Goal: Transaction & Acquisition: Purchase product/service

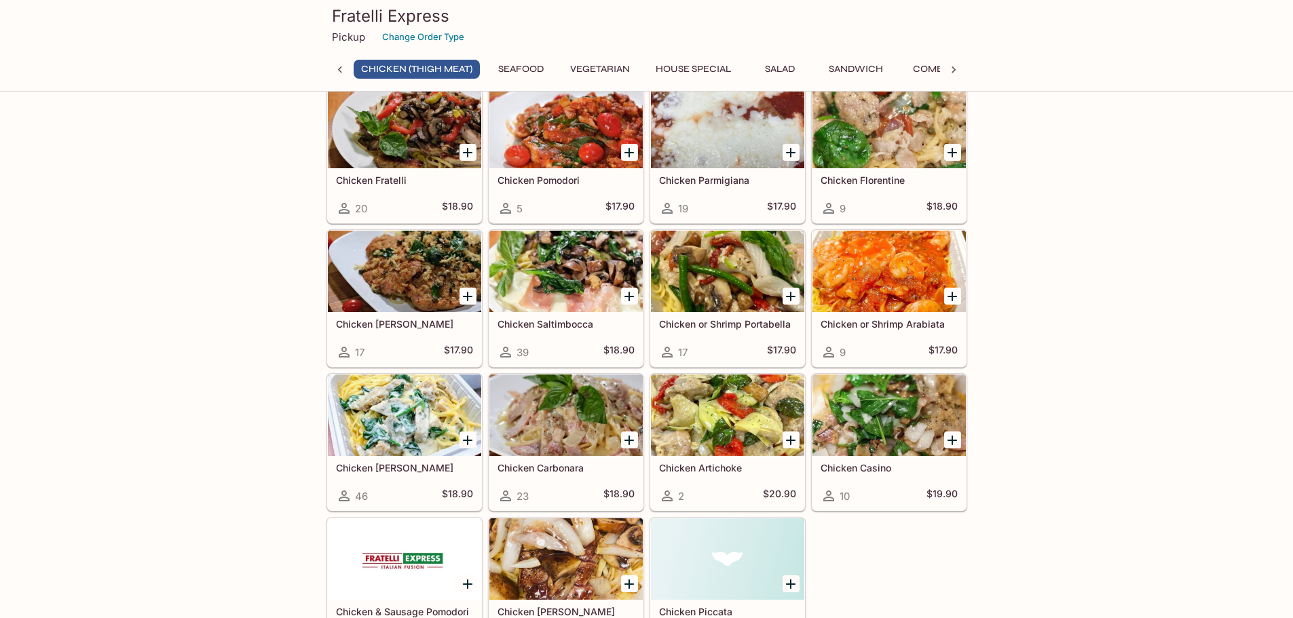
scroll to position [136, 0]
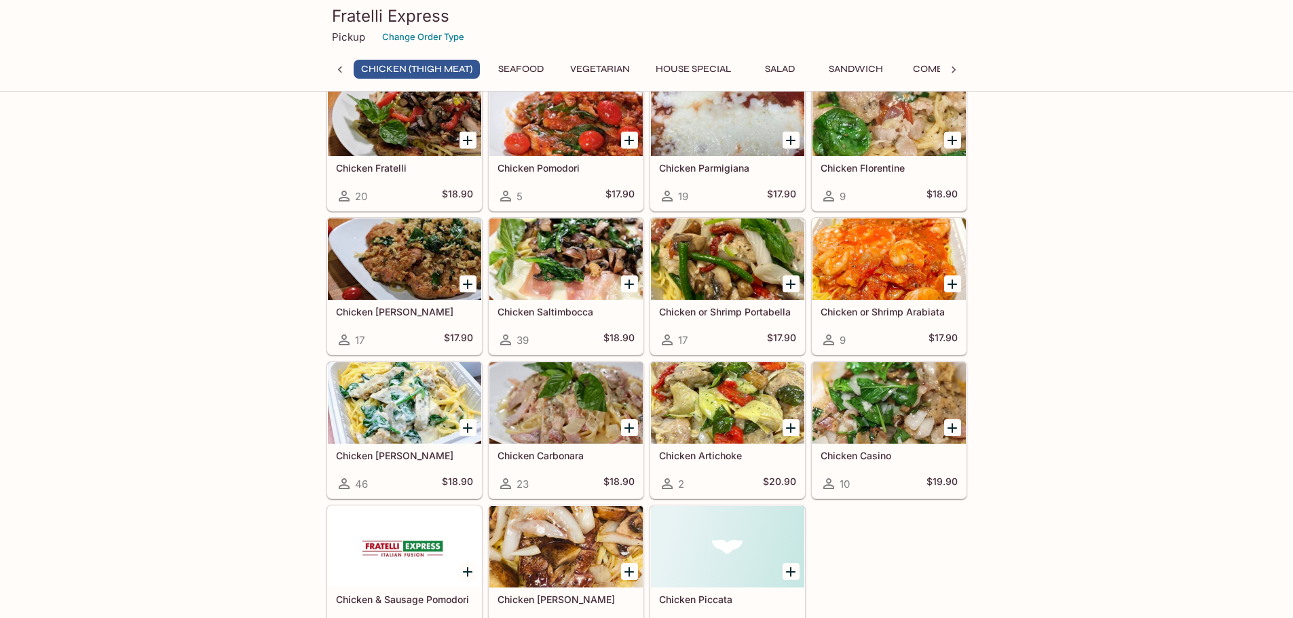
click at [573, 271] on div at bounding box center [565, 259] width 153 height 81
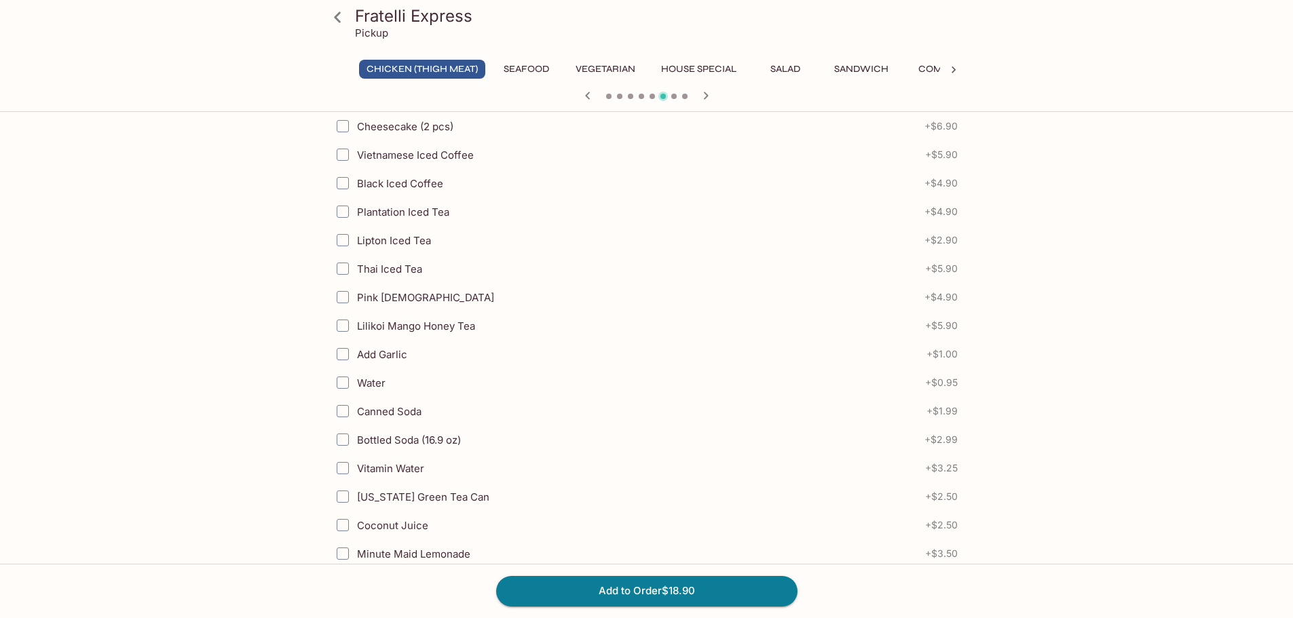
click at [707, 69] on button "House Special" at bounding box center [699, 69] width 90 height 19
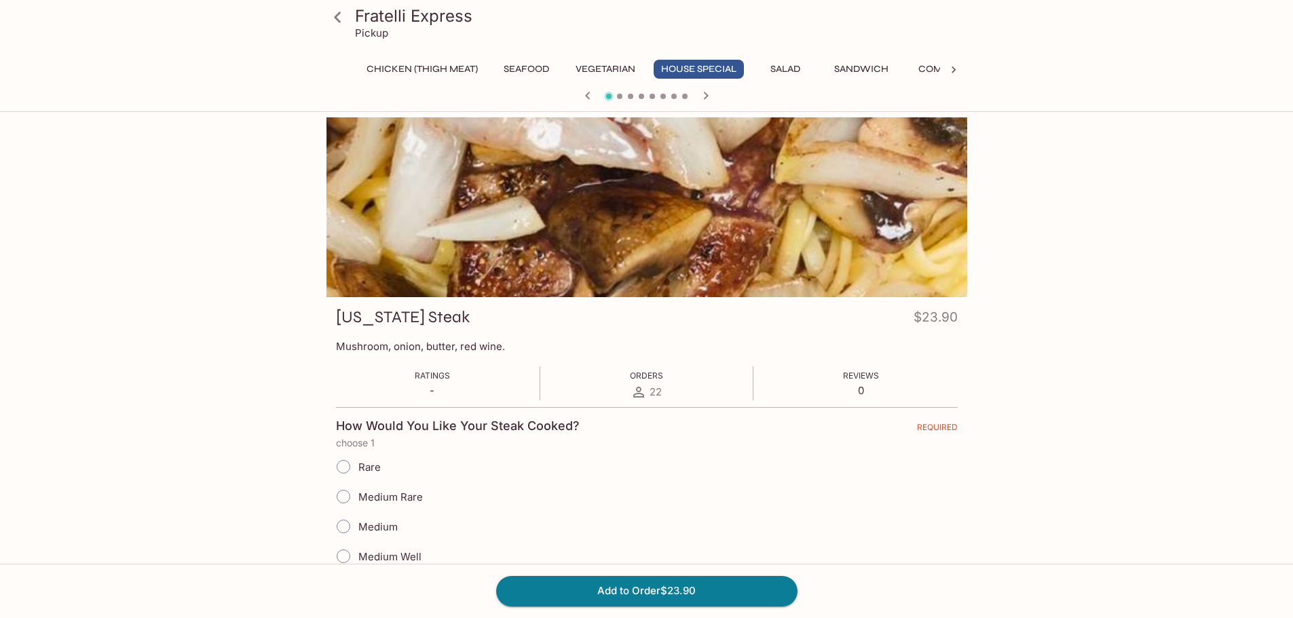
scroll to position [848, 0]
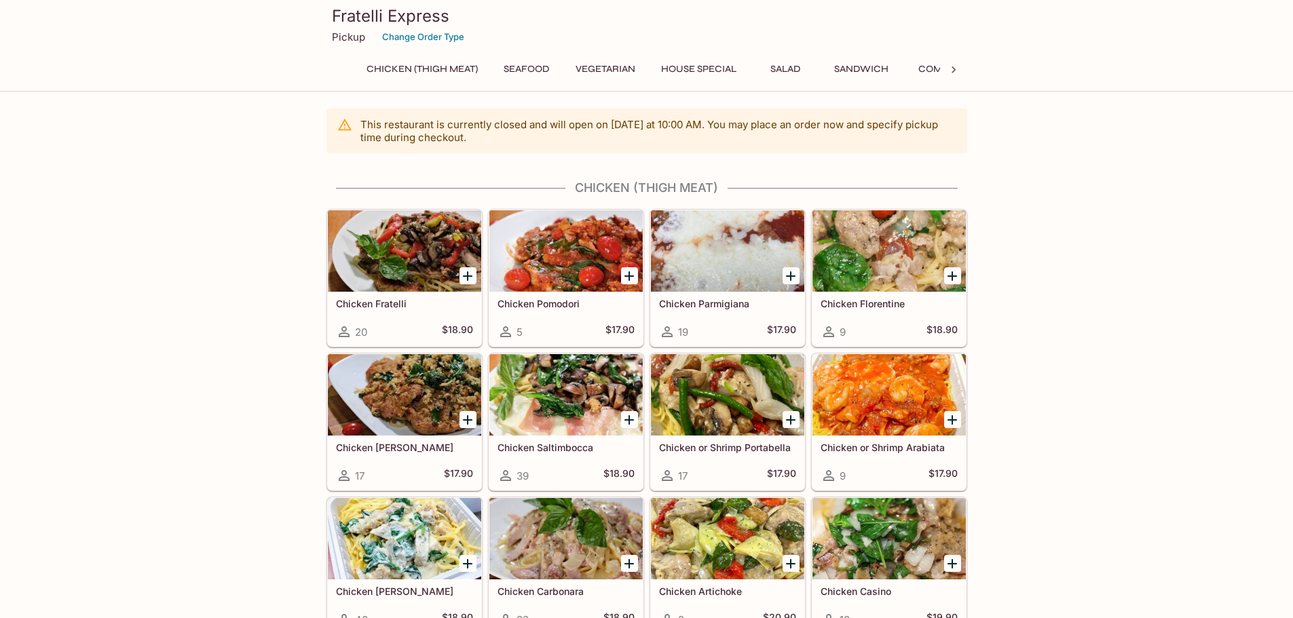
click at [535, 317] on div "Chicken Pomodori 5 $17.90" at bounding box center [565, 319] width 153 height 54
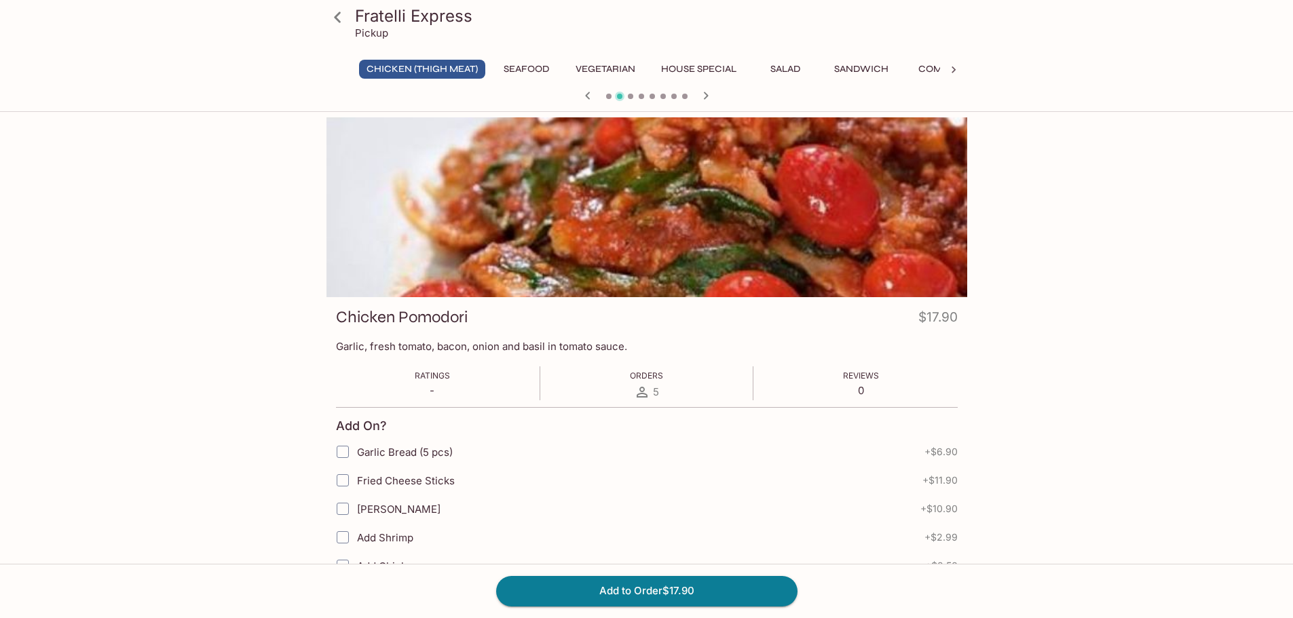
click at [704, 62] on div "Fratelli Express Pickup Chicken (Thigh Meat) Seafood Vegetarian House Special S…" at bounding box center [647, 53] width 652 height 107
click at [705, 64] on button "House Special" at bounding box center [699, 69] width 90 height 19
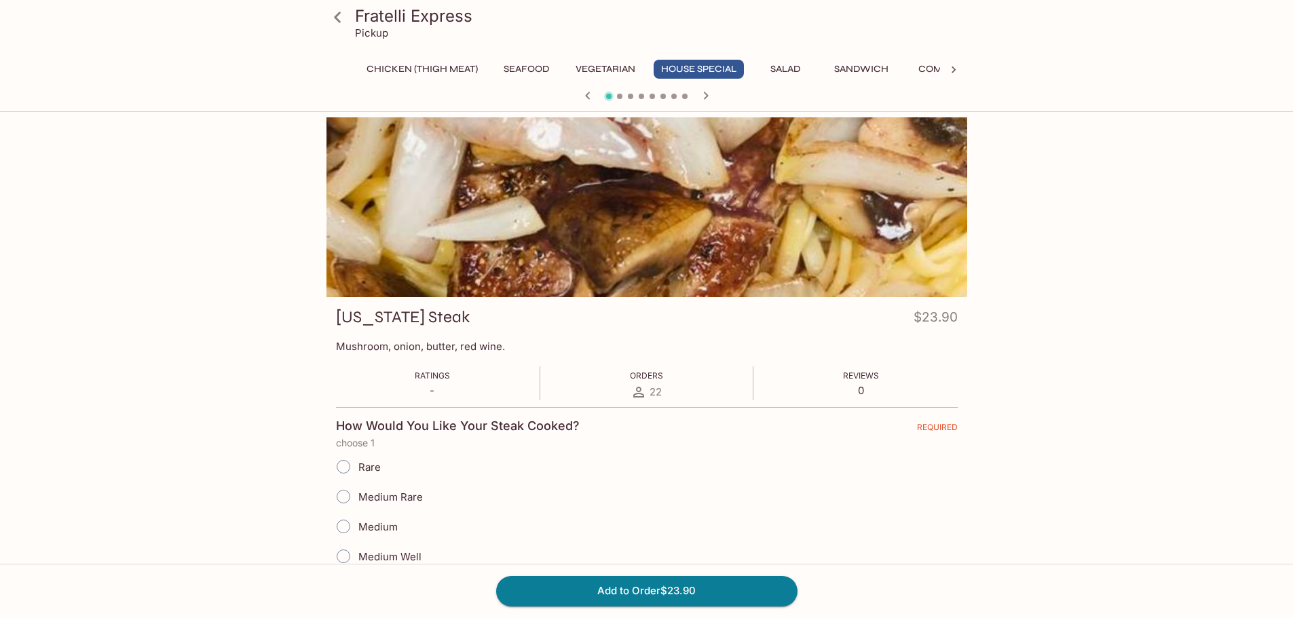
click at [926, 66] on button "Combo" at bounding box center [937, 69] width 61 height 19
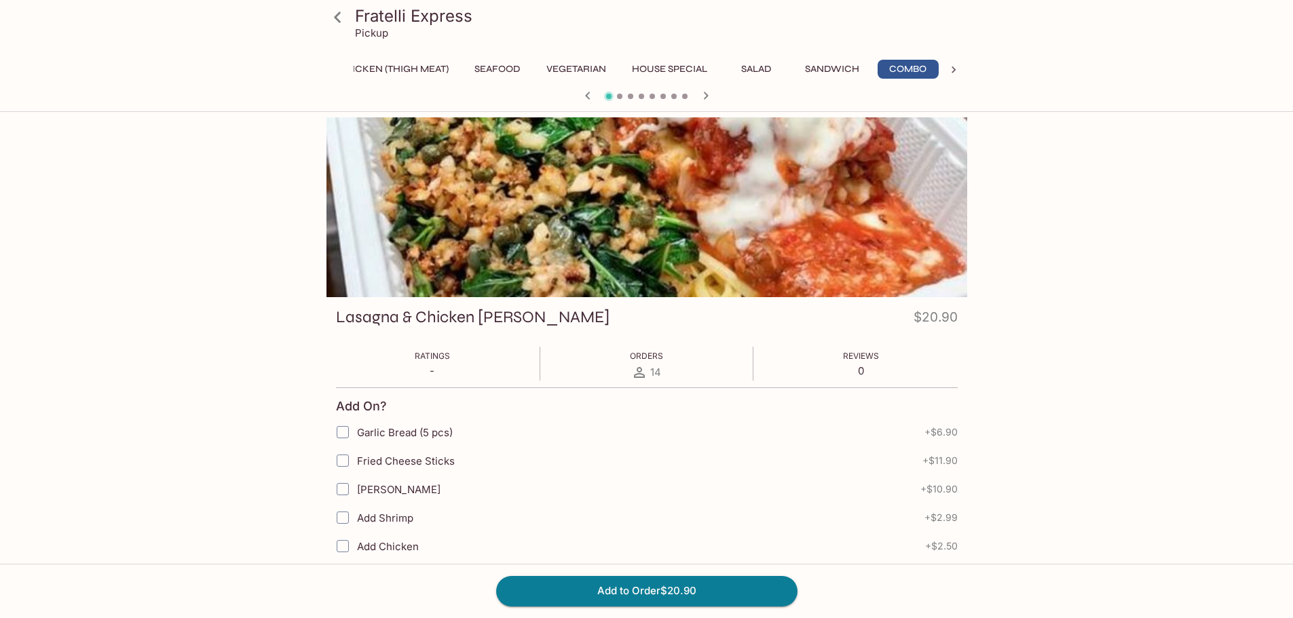
scroll to position [0, 30]
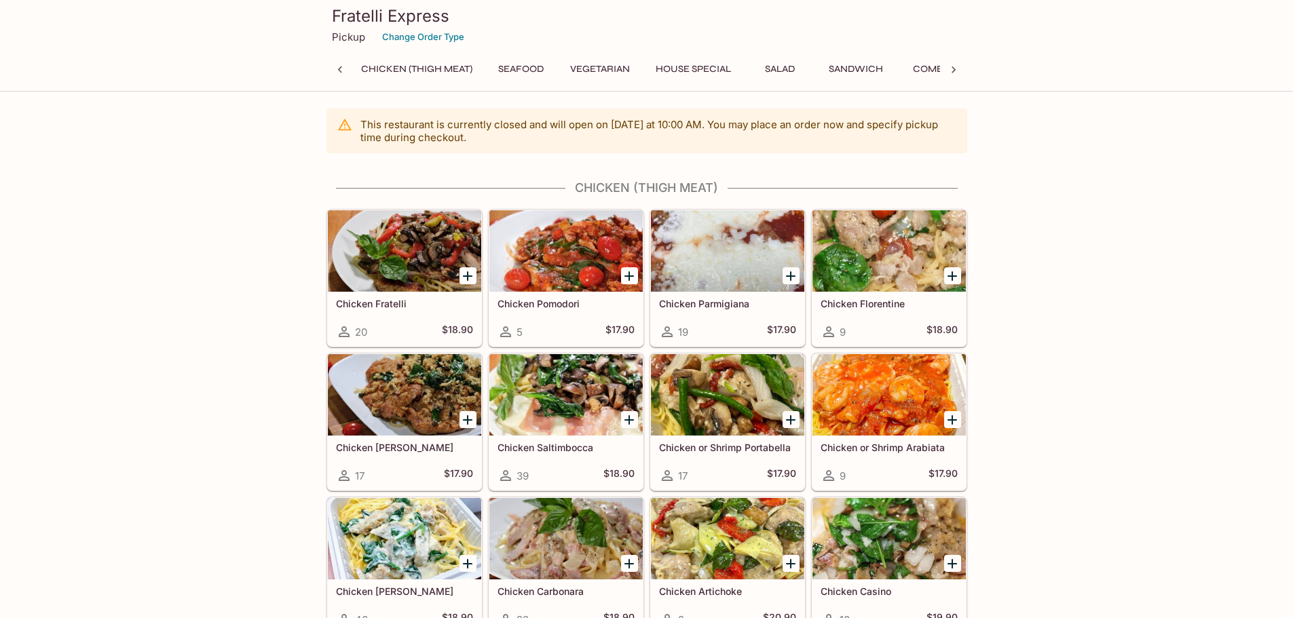
click at [734, 278] on div at bounding box center [727, 250] width 153 height 81
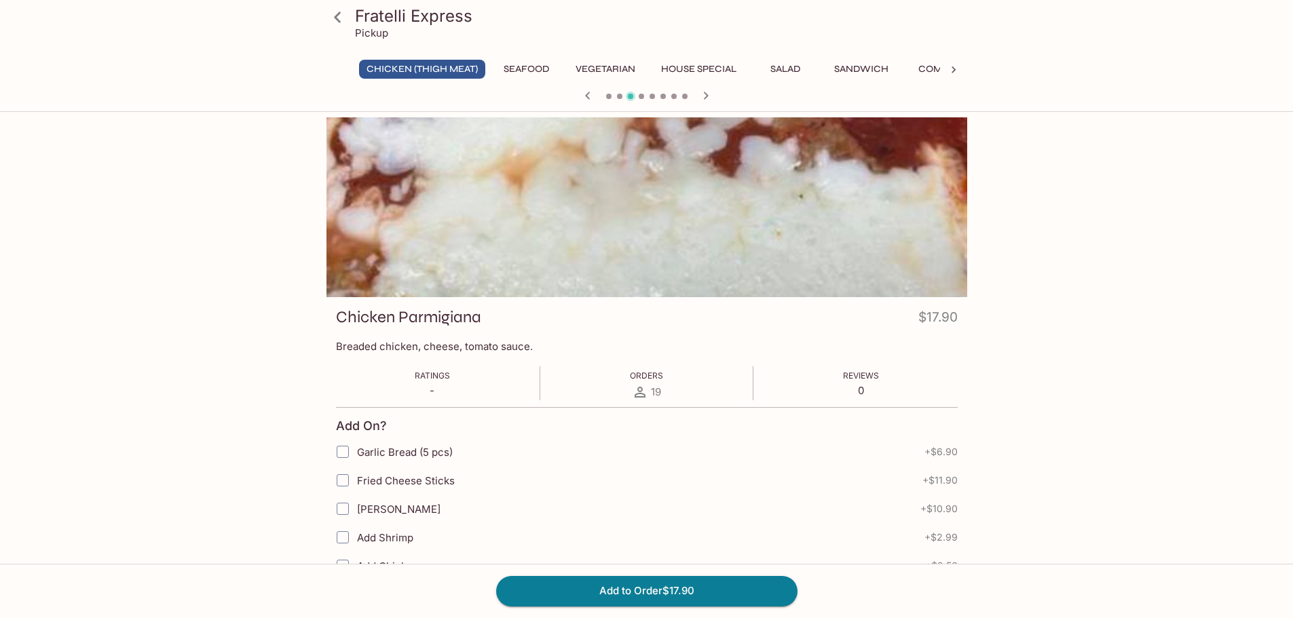
click at [694, 214] on div at bounding box center [646, 207] width 641 height 180
click at [694, 213] on div at bounding box center [646, 207] width 641 height 180
